Goal: Transaction & Acquisition: Purchase product/service

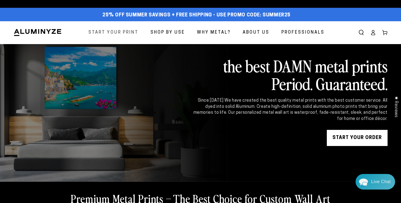
click at [117, 34] on span "Start Your Print" at bounding box center [113, 33] width 50 height 8
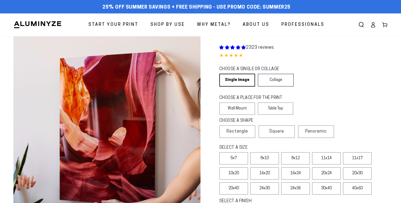
select select "**********"
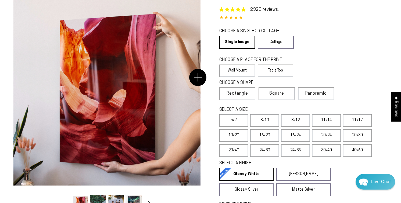
scroll to position [47, 0]
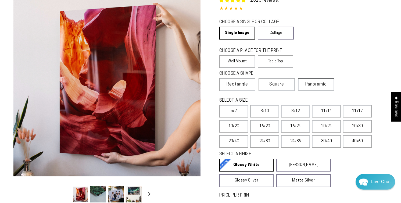
click at [317, 86] on span "Panoramic" at bounding box center [316, 84] width 22 height 4
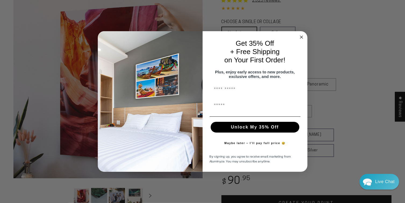
click at [248, 92] on input "First Name" at bounding box center [255, 89] width 91 height 11
type input "********"
type input "**********"
click at [239, 128] on button "Unlock My 35% Off" at bounding box center [255, 127] width 89 height 11
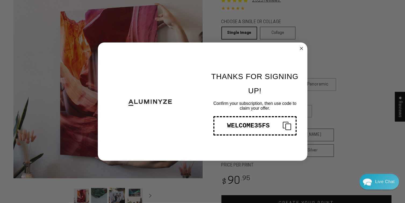
click at [301, 47] on circle "Close dialog" at bounding box center [301, 48] width 6 height 6
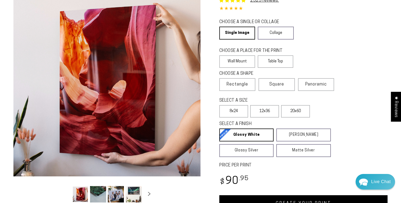
click at [321, 76] on div "CHOOSE A SHAPE Learn more" at bounding box center [277, 75] width 117 height 8
click at [318, 84] on span "Panoramic" at bounding box center [316, 84] width 22 height 4
click at [293, 112] on label "20x60" at bounding box center [295, 111] width 29 height 12
click at [268, 113] on label "12x36" at bounding box center [264, 111] width 29 height 12
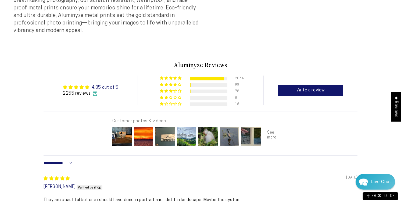
scroll to position [283, 0]
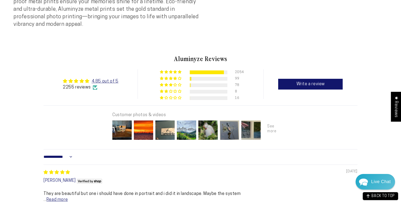
click at [267, 126] on div at bounding box center [273, 130] width 22 height 22
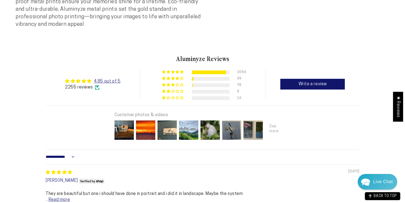
scroll to position [285, 0]
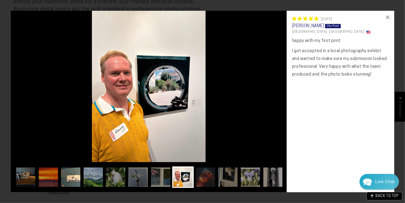
click at [71, 180] on img at bounding box center [71, 177] width 22 height 22
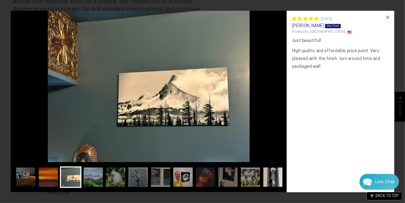
click at [270, 179] on img at bounding box center [273, 177] width 22 height 22
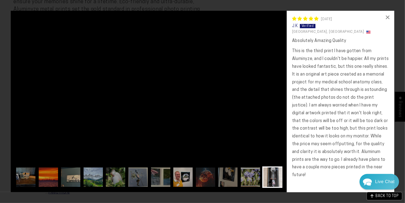
scroll to position [0, 33]
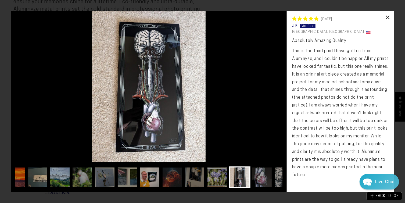
click at [387, 19] on div "×" at bounding box center [387, 17] width 13 height 13
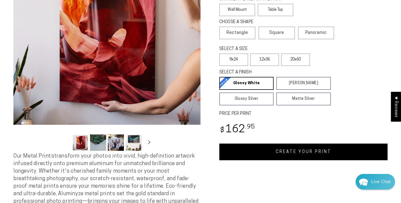
scroll to position [95, 0]
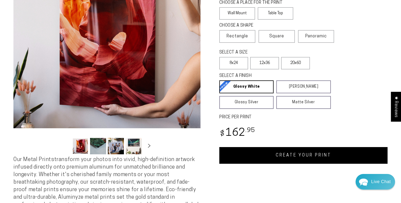
drag, startPoint x: 132, startPoint y: 146, endPoint x: 129, endPoint y: 146, distance: 3.2
click at [132, 146] on button "Load image 4 in gallery view" at bounding box center [134, 146] width 16 height 16
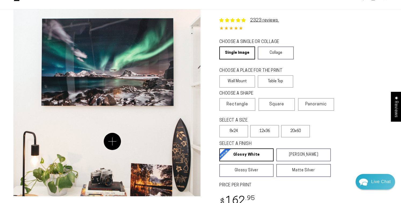
scroll to position [26, 0]
